Goal: Communication & Community: Answer question/provide support

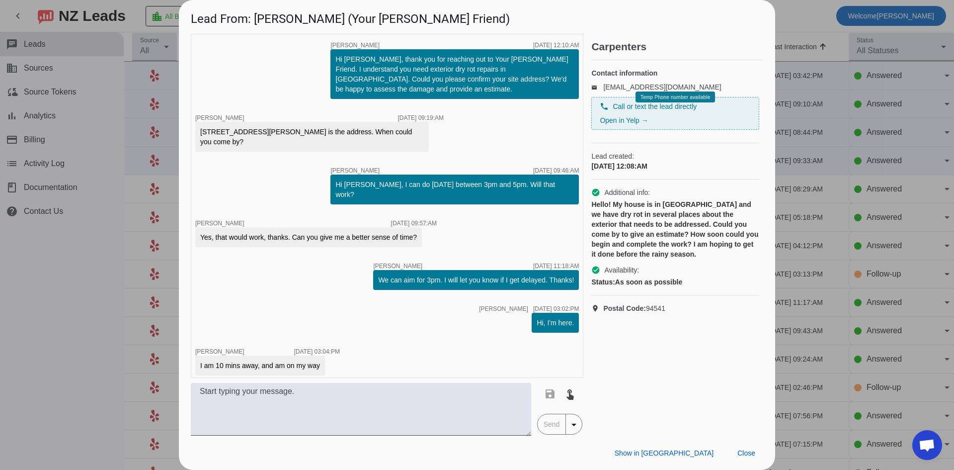
scroll to position [111, 0]
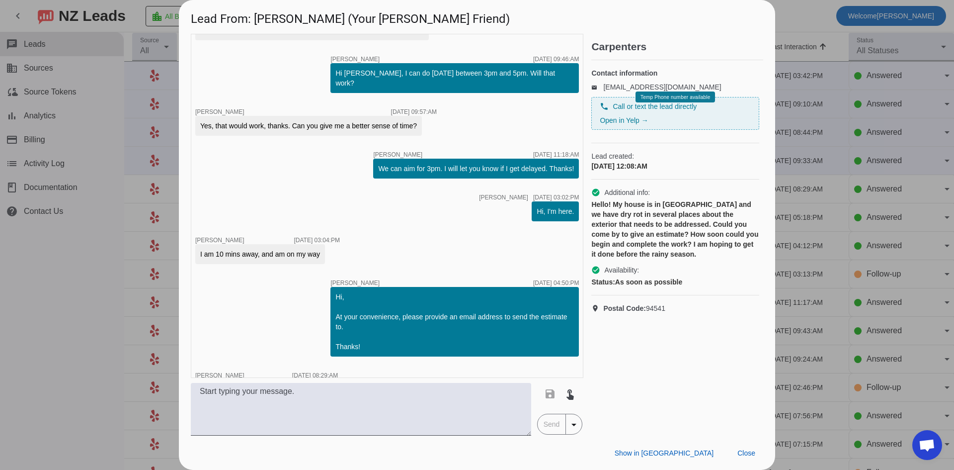
click at [276, 331] on div "timer close [PERSON_NAME] [DATE] 12:10:AM Hi [PERSON_NAME], thank you for reach…" at bounding box center [387, 206] width 393 height 344
click at [70, 304] on div at bounding box center [477, 235] width 954 height 470
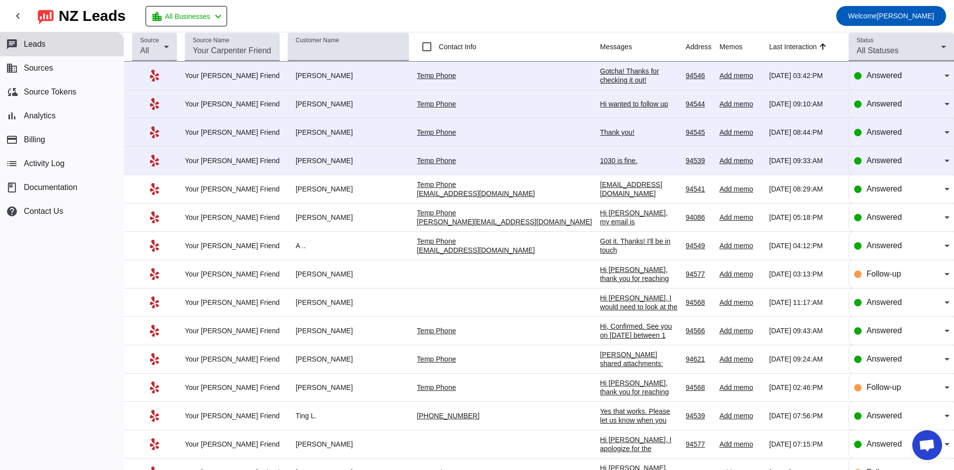
click at [600, 159] on div "1030 is fine." at bounding box center [639, 160] width 78 height 9
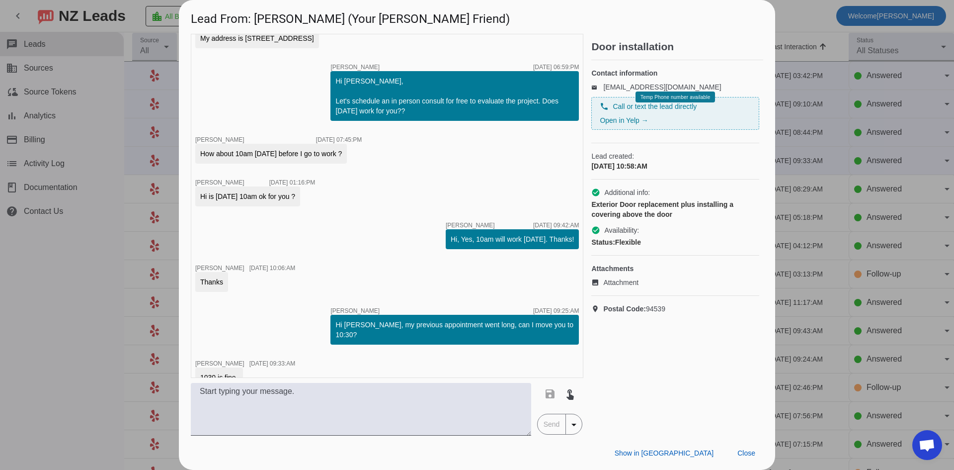
scroll to position [246, 0]
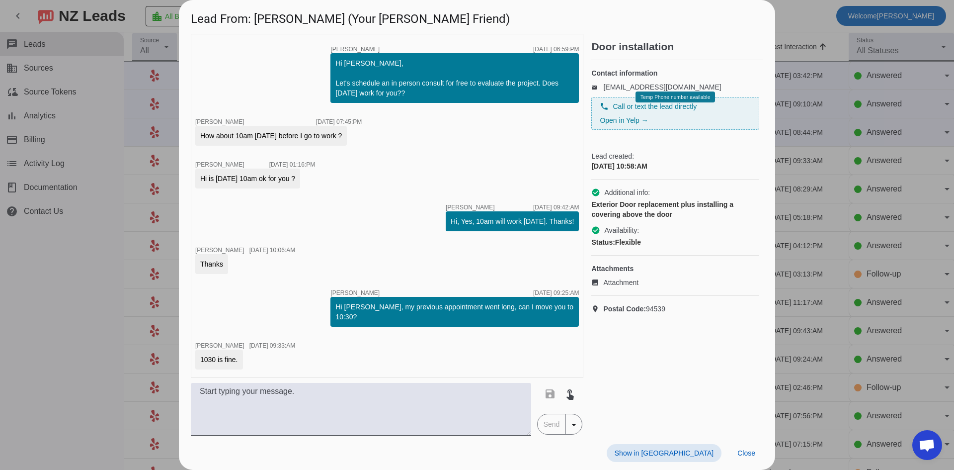
click at [86, 267] on div at bounding box center [477, 235] width 954 height 470
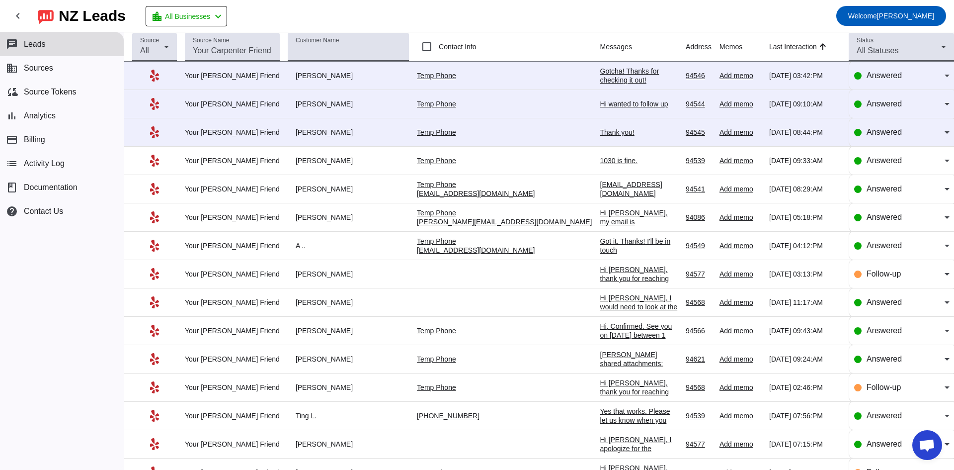
click at [600, 131] on div "Thank you!" at bounding box center [639, 132] width 78 height 9
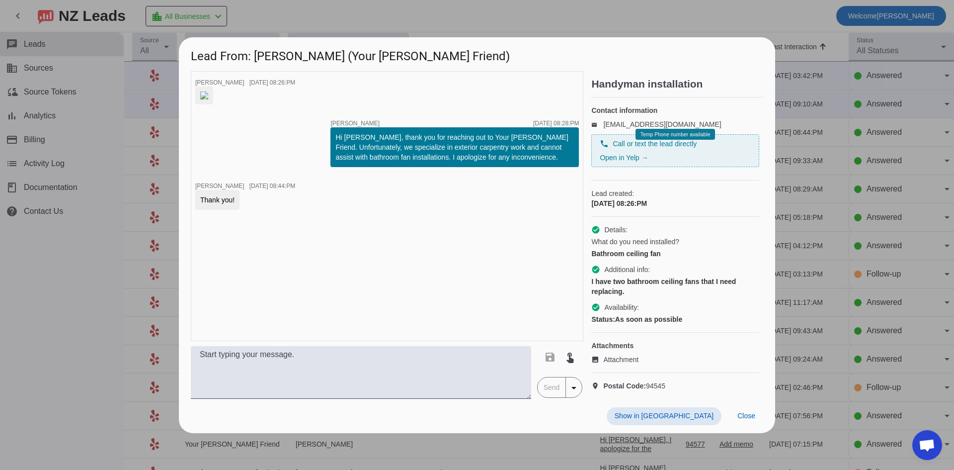
click at [84, 286] on div at bounding box center [477, 235] width 954 height 470
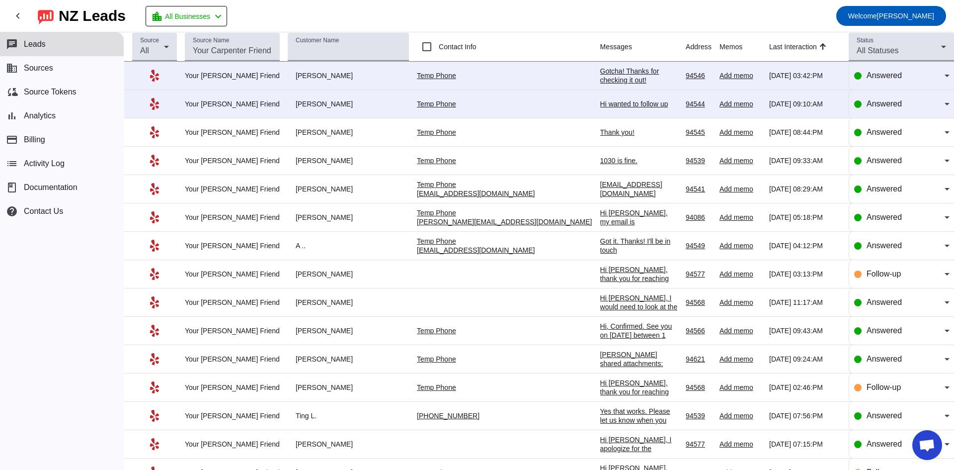
click at [600, 105] on div "Hi wanted to follow up" at bounding box center [639, 103] width 78 height 9
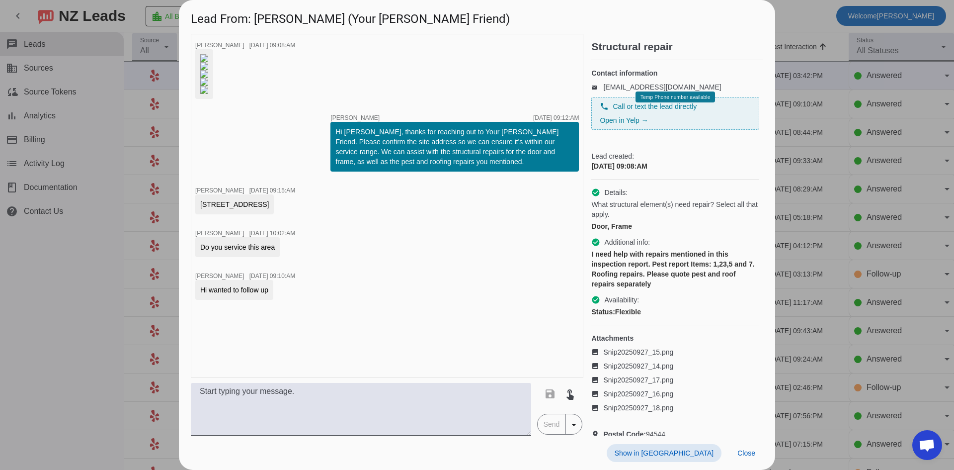
scroll to position [156, 0]
drag, startPoint x: 284, startPoint y: 228, endPoint x: 268, endPoint y: 235, distance: 17.6
click at [213, 99] on div at bounding box center [204, 74] width 18 height 50
click at [208, 94] on img at bounding box center [204, 90] width 8 height 8
click at [208, 86] on img at bounding box center [204, 82] width 8 height 8
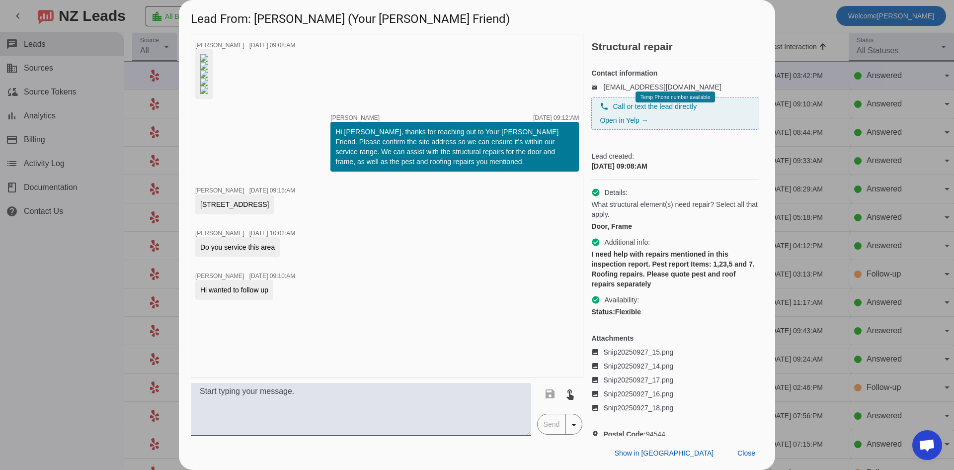
click at [208, 78] on img at bounding box center [204, 74] width 8 height 8
click at [93, 276] on div at bounding box center [477, 235] width 954 height 470
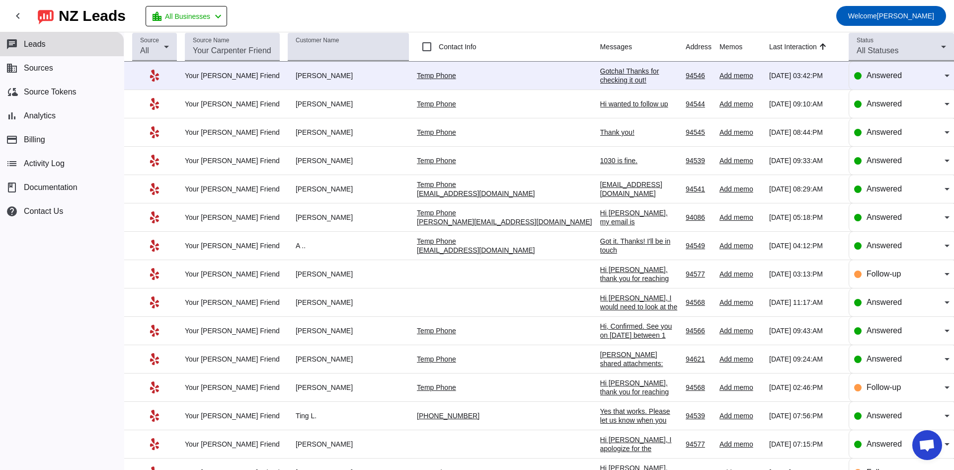
click at [600, 76] on div "Gotcha! Thanks for checking it out!" at bounding box center [639, 76] width 78 height 18
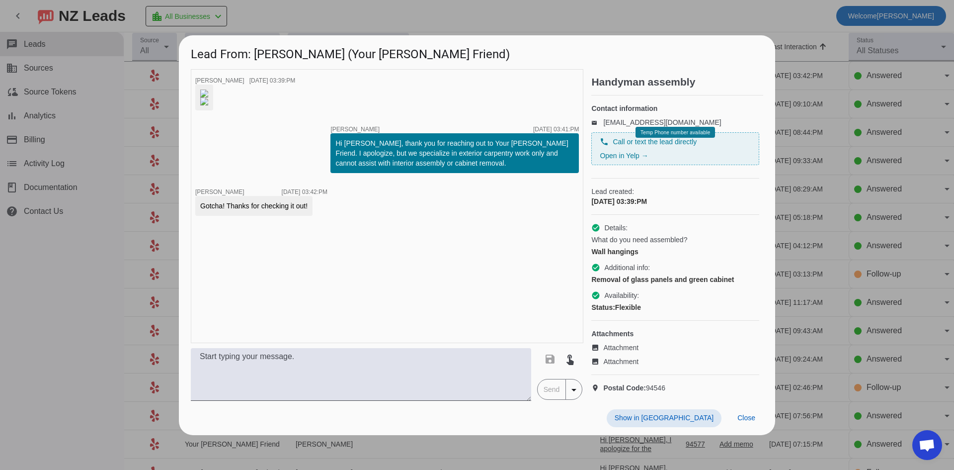
click at [140, 329] on div at bounding box center [477, 235] width 954 height 470
